Goal: Information Seeking & Learning: Find specific fact

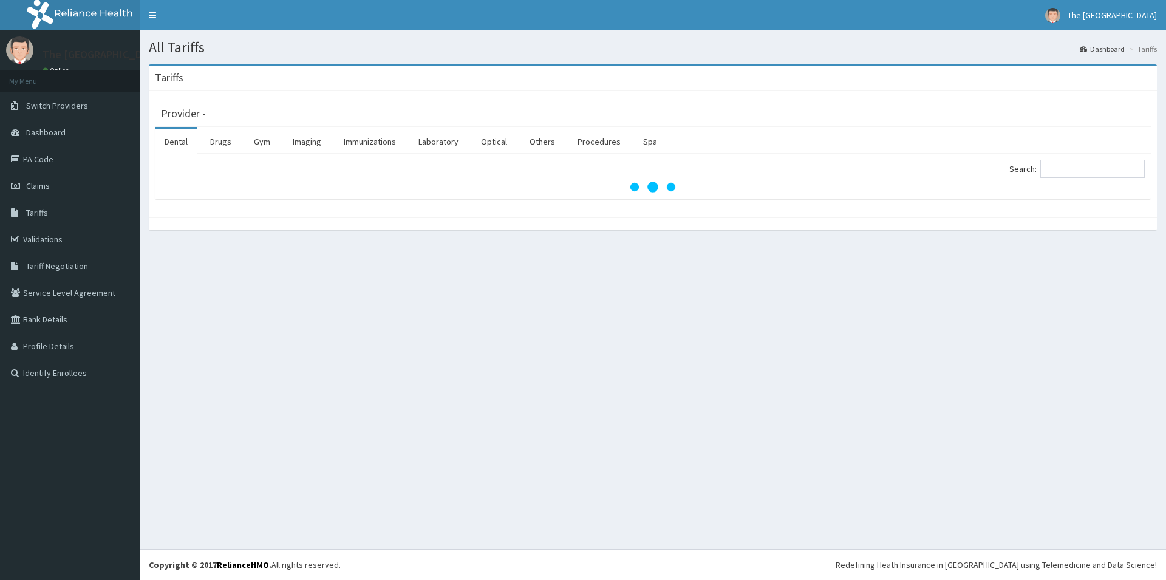
click at [43, 212] on span "Tariffs" at bounding box center [37, 212] width 22 height 11
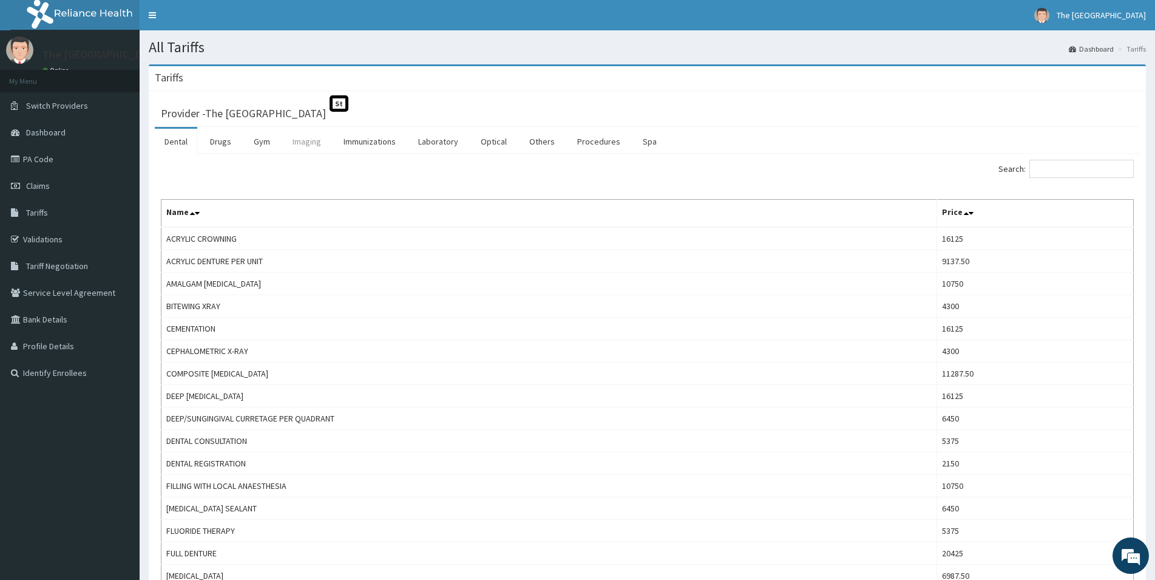
click at [297, 146] on link "Imaging" at bounding box center [307, 141] width 48 height 25
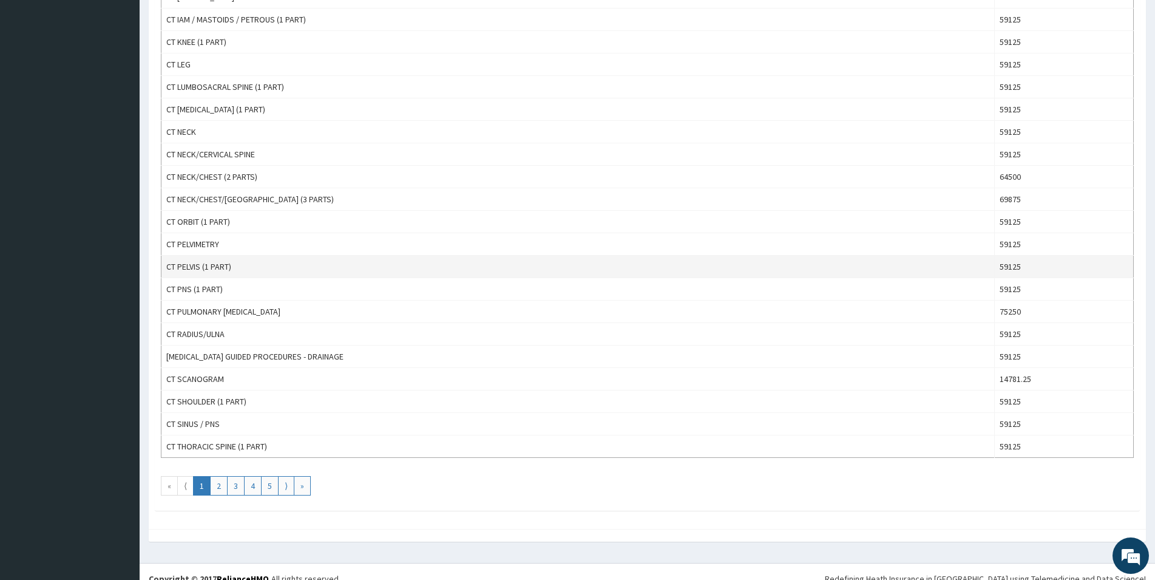
scroll to position [908, 0]
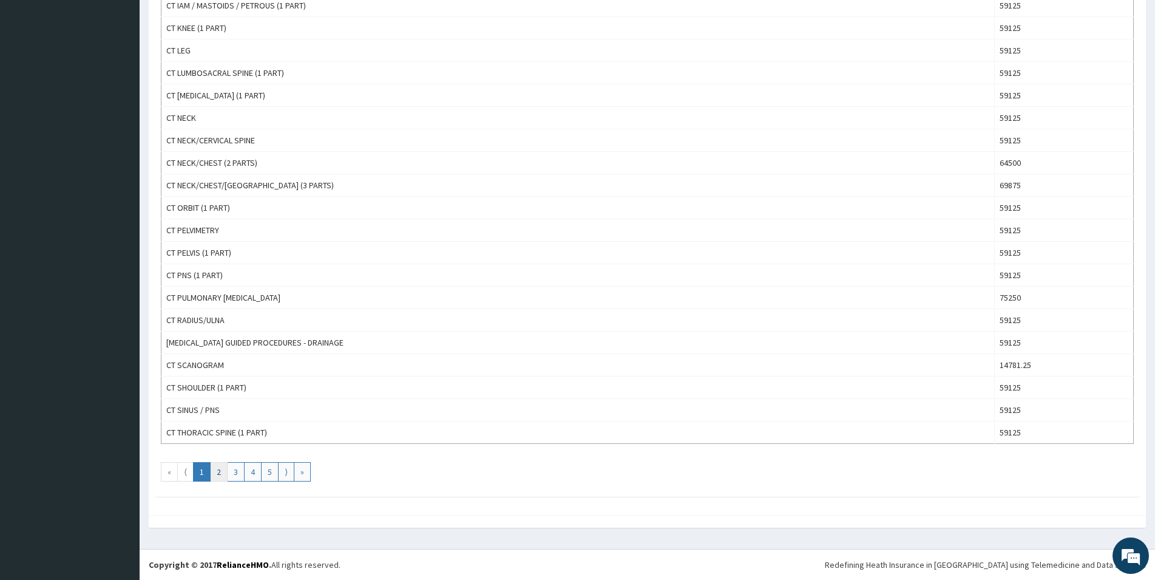
click at [217, 470] on link "2" at bounding box center [219, 471] width 18 height 19
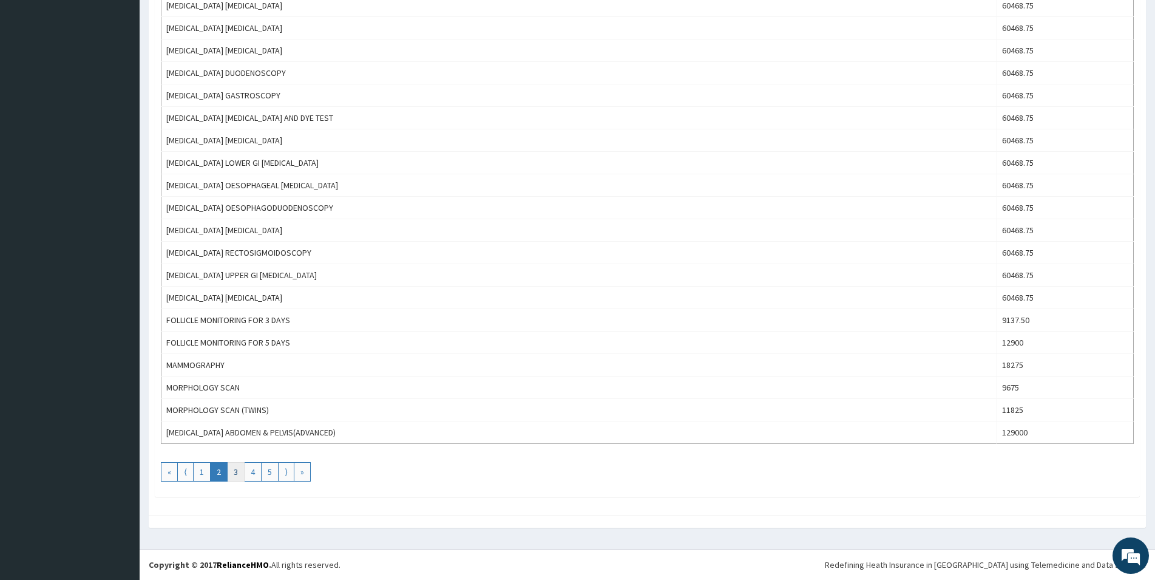
click at [237, 472] on link "3" at bounding box center [236, 471] width 18 height 19
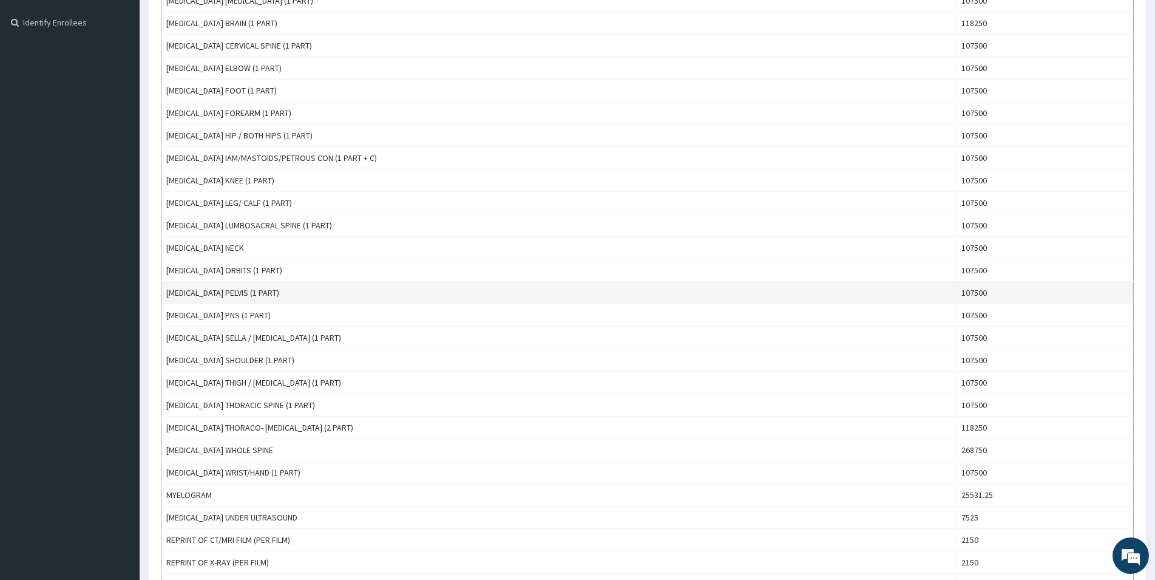
scroll to position [103, 0]
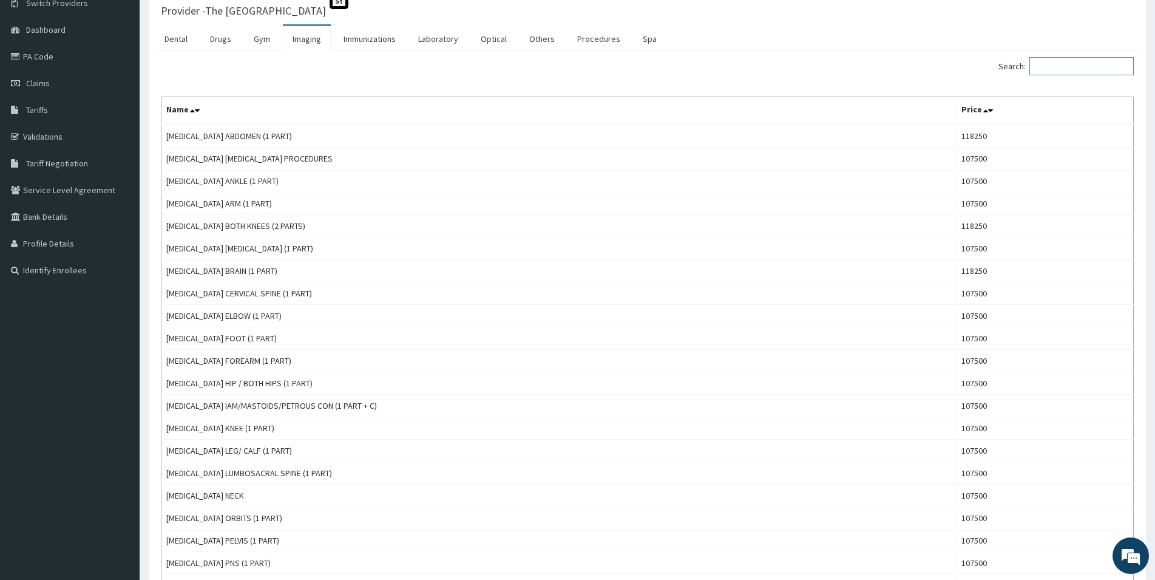
click at [1072, 67] on input "Search:" at bounding box center [1082, 66] width 104 height 18
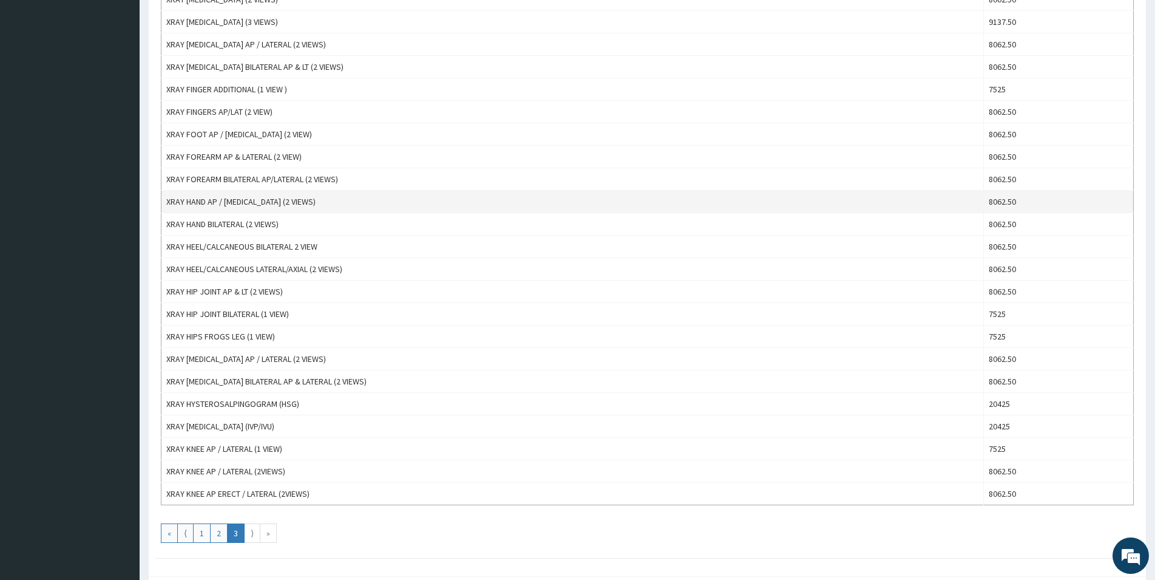
scroll to position [908, 0]
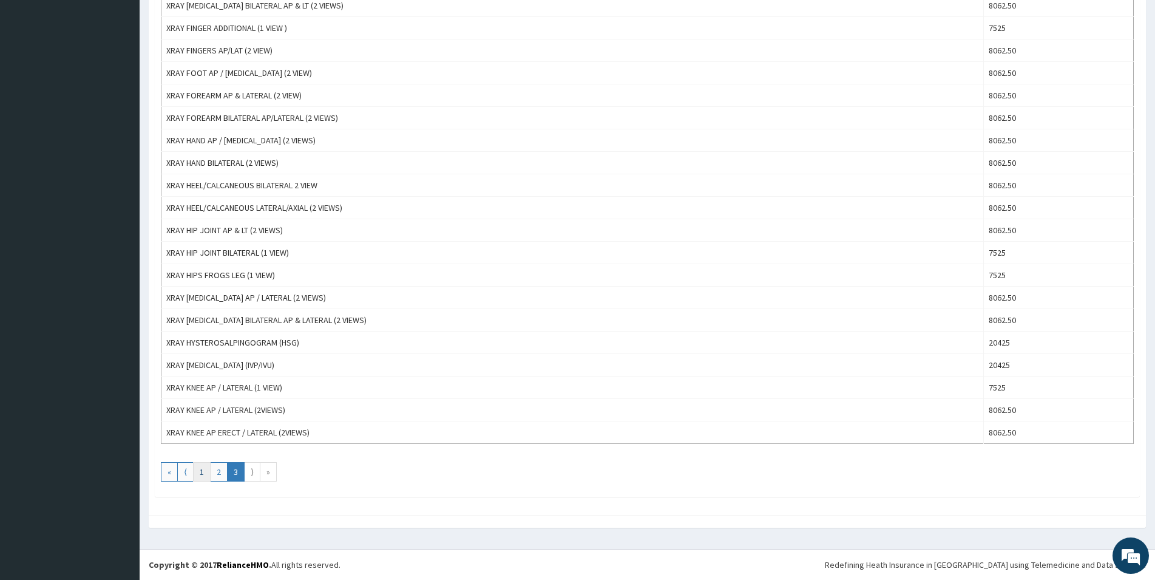
click at [200, 467] on link "1" at bounding box center [202, 471] width 18 height 19
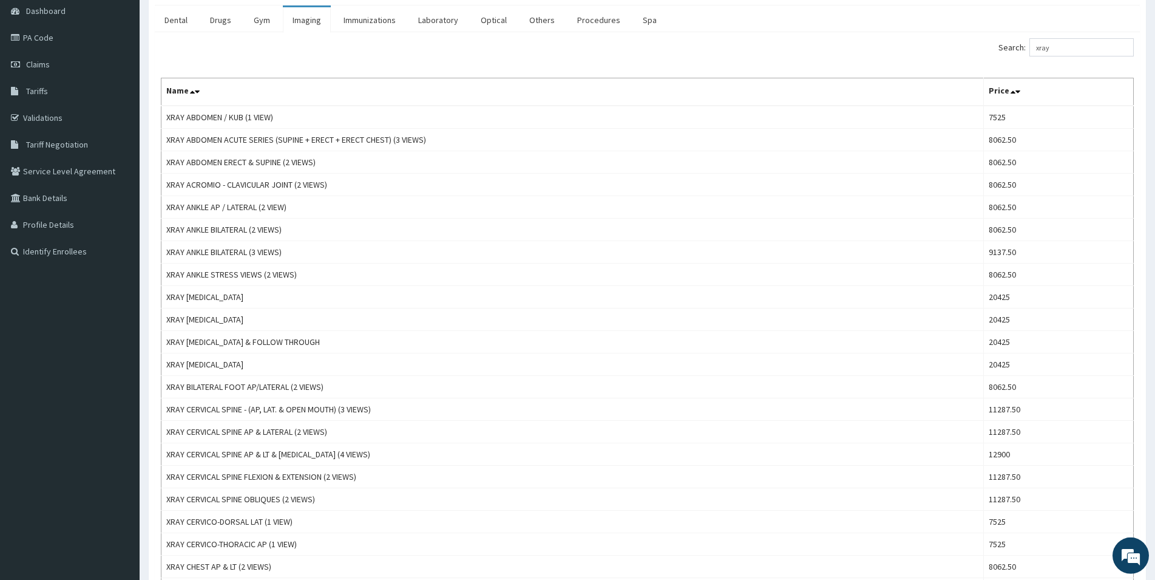
scroll to position [0, 0]
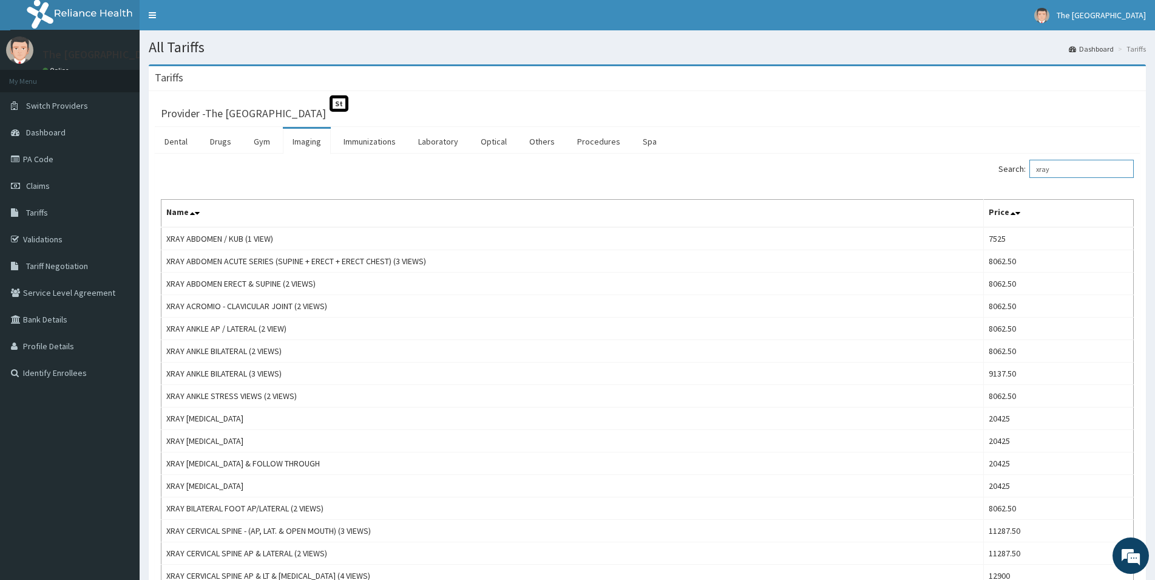
click at [1066, 169] on input "xray" at bounding box center [1082, 169] width 104 height 18
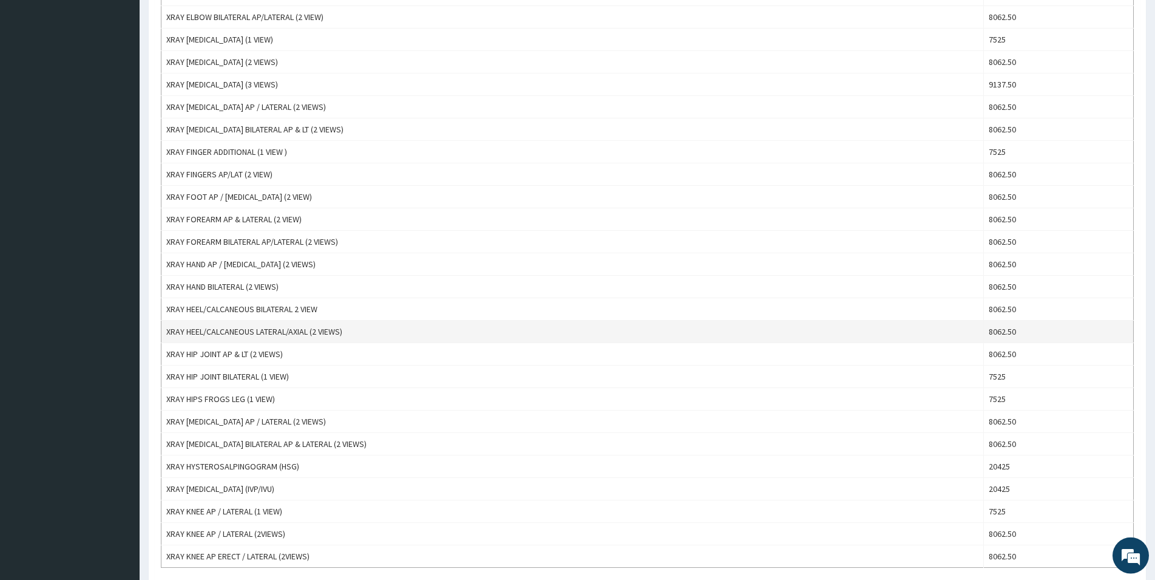
scroll to position [805, 0]
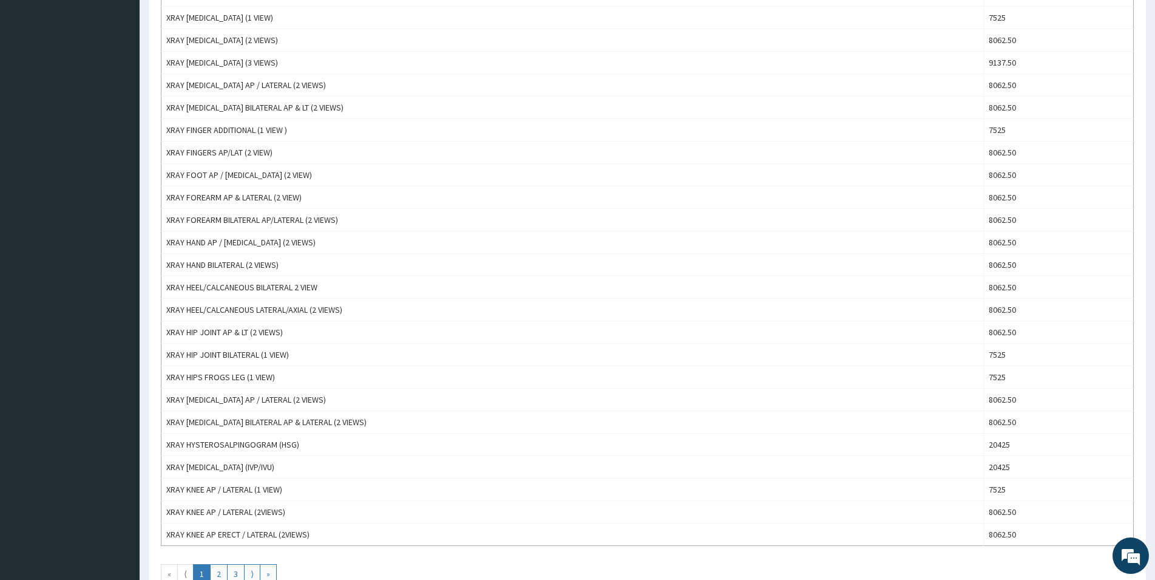
type input "xray"
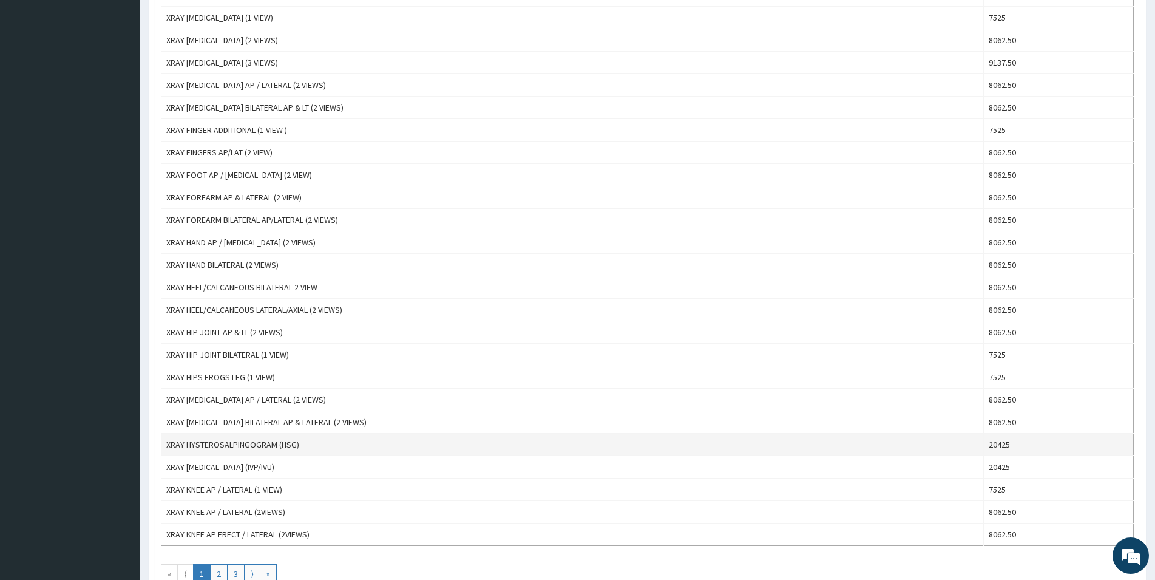
click at [466, 435] on td "XRAY HYSTEROSALPINGOGRAM (HSG)" at bounding box center [572, 444] width 823 height 22
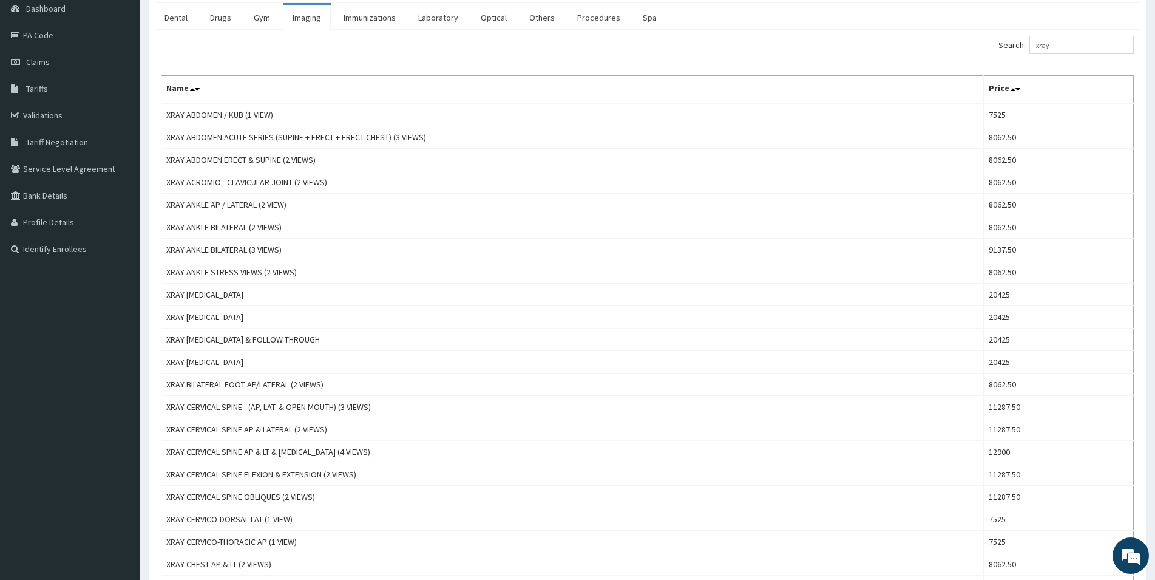
scroll to position [62, 0]
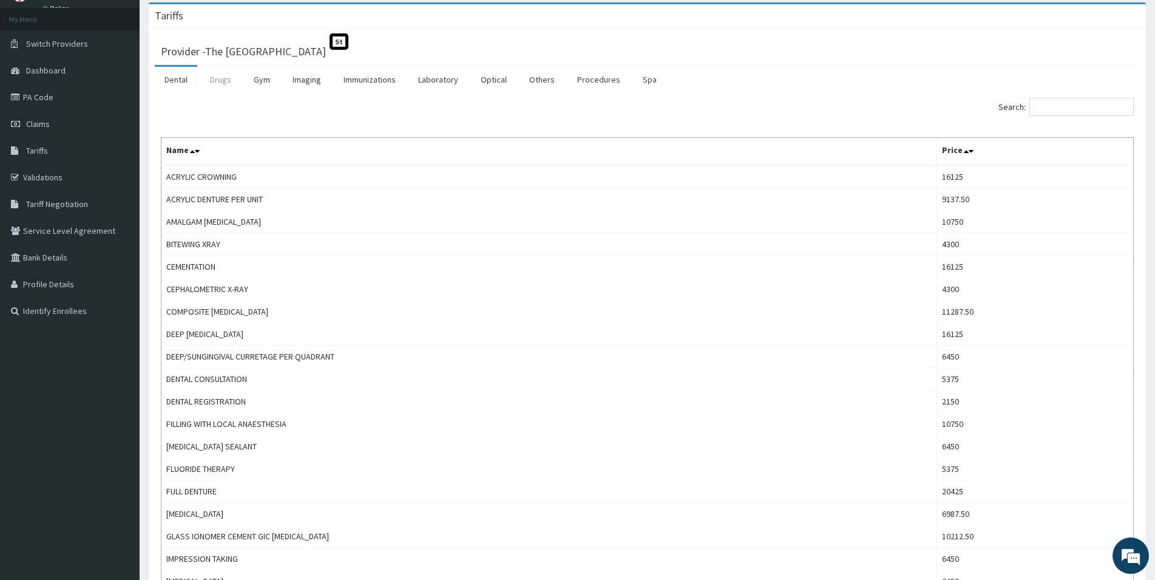
click at [217, 83] on link "Drugs" at bounding box center [220, 79] width 41 height 25
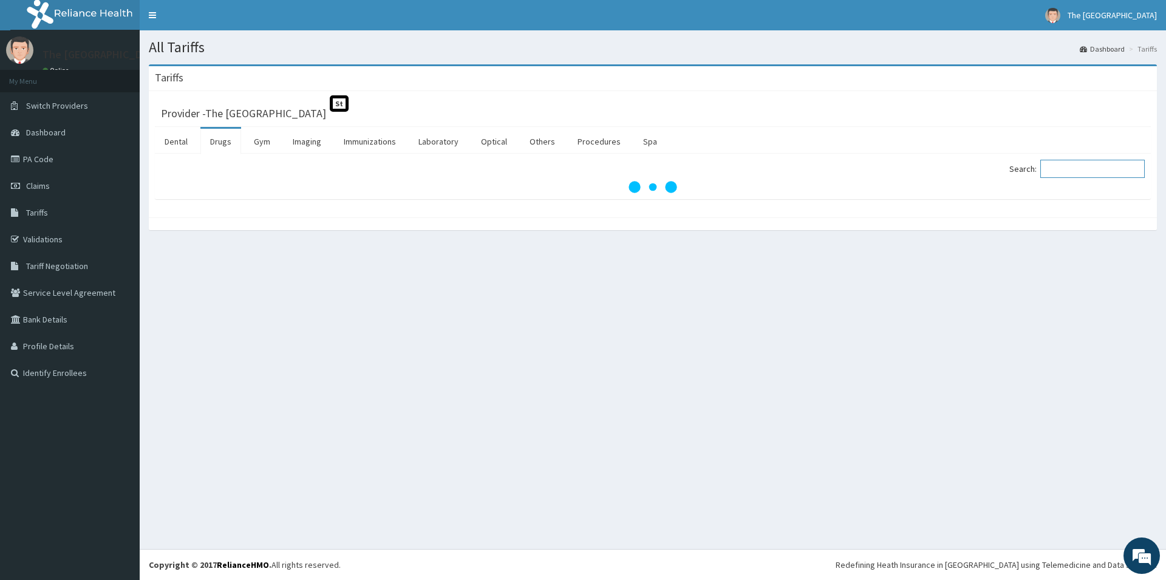
click at [1053, 172] on input "Search:" at bounding box center [1092, 169] width 104 height 18
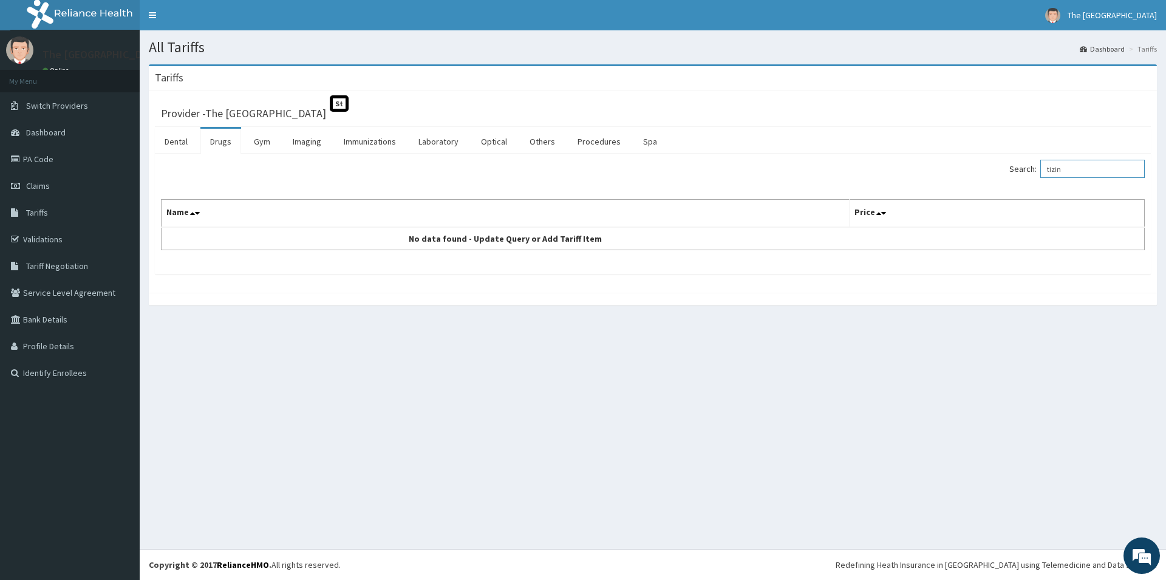
click at [1067, 173] on input "tizin" at bounding box center [1092, 169] width 104 height 18
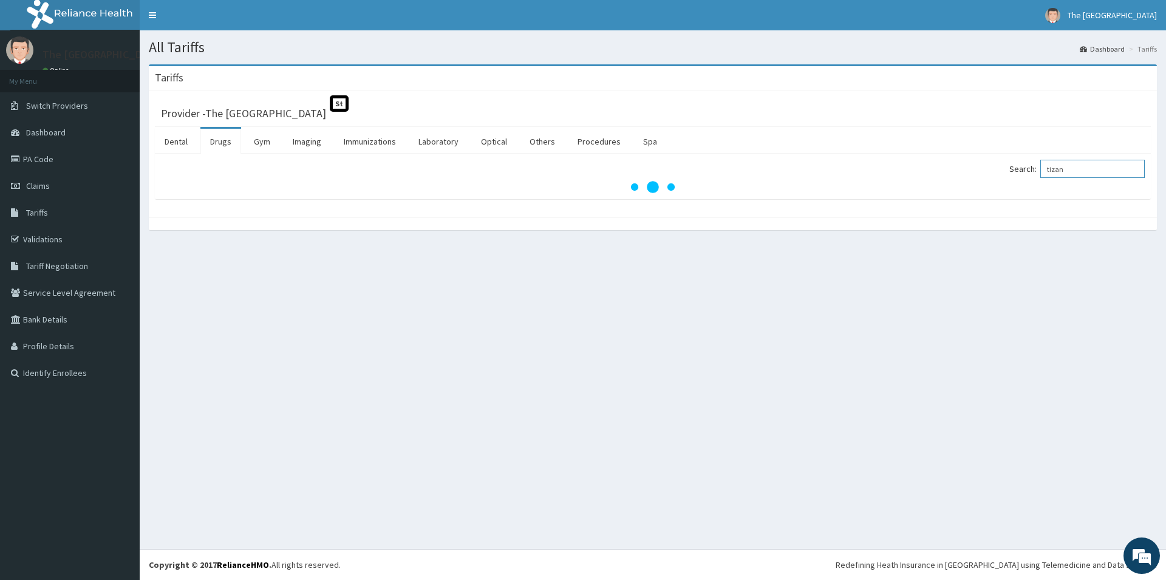
click at [1072, 174] on input "tizan" at bounding box center [1092, 169] width 104 height 18
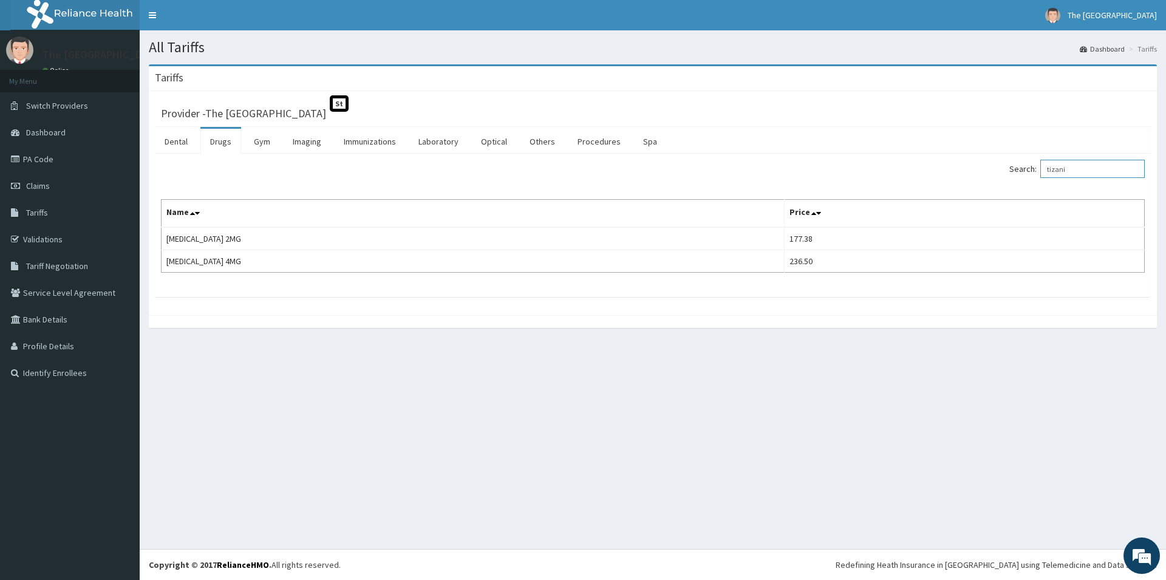
type input "tizani"
